Goal: Find specific page/section: Find specific page/section

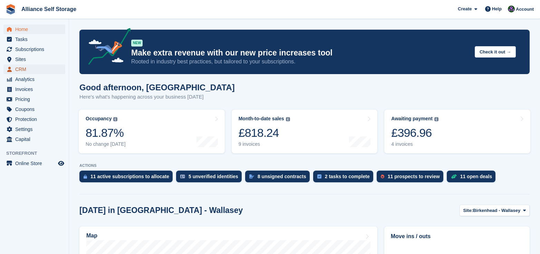
click at [30, 68] on span "CRM" at bounding box center [35, 70] width 41 height 10
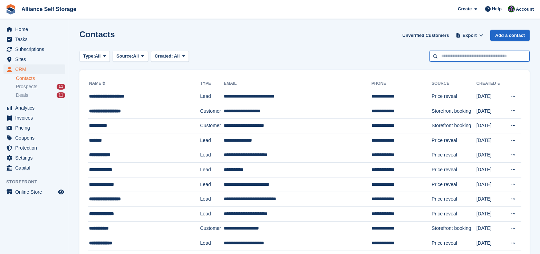
click at [468, 59] on input "text" at bounding box center [479, 56] width 100 height 11
type input "*****"
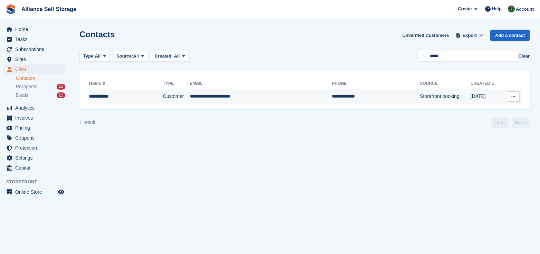
click at [251, 96] on td "**********" at bounding box center [261, 96] width 142 height 14
